Goal: Book appointment/travel/reservation

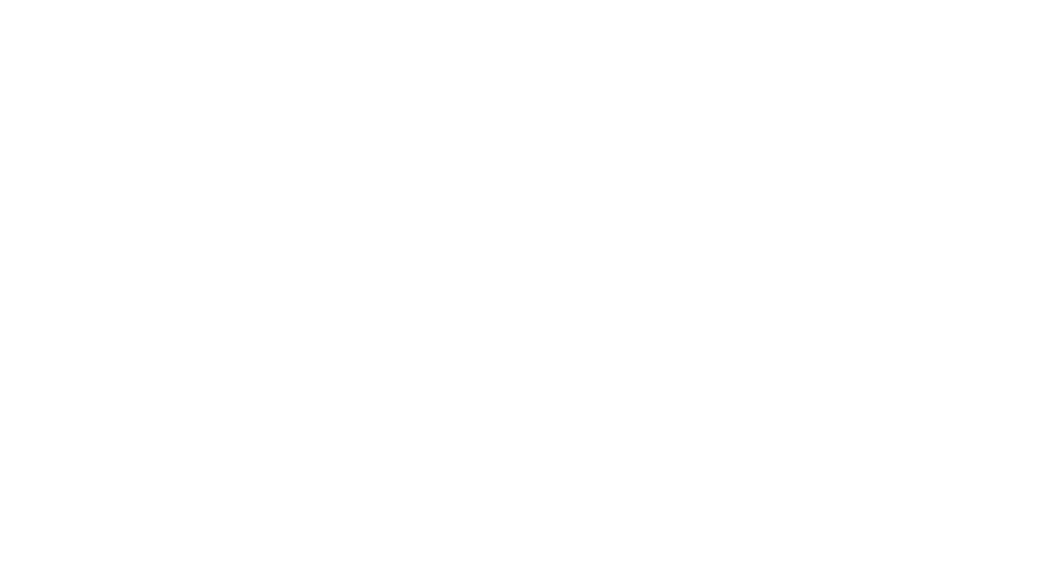
select select "**"
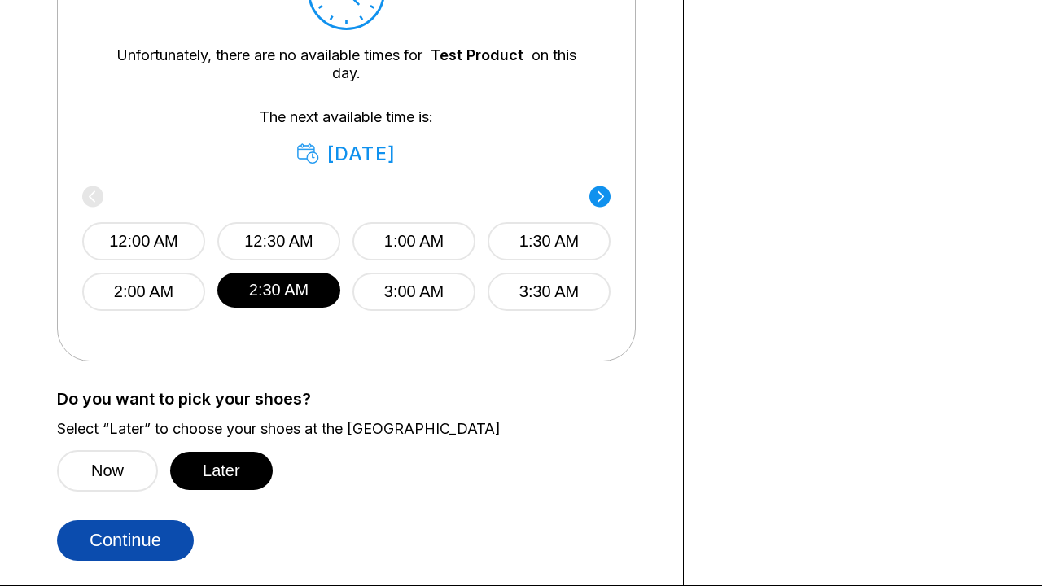
click at [129, 541] on button "Continue" at bounding box center [125, 540] width 137 height 41
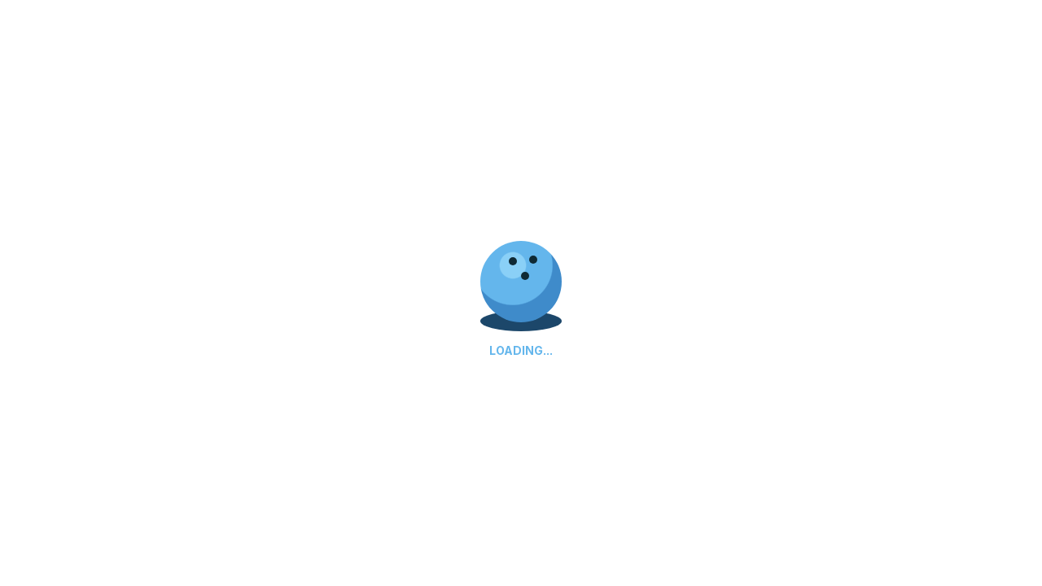
select select "**"
